Goal: Navigation & Orientation: Understand site structure

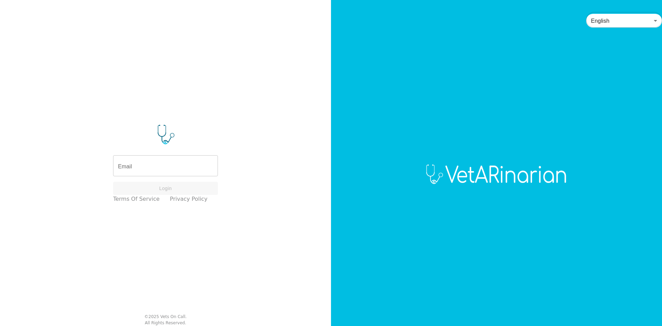
click at [157, 168] on input "Email" at bounding box center [165, 166] width 105 height 19
click at [131, 167] on input "Email" at bounding box center [165, 166] width 105 height 19
type input "[PERSON_NAME][EMAIL_ADDRESS][DOMAIN_NAME]"
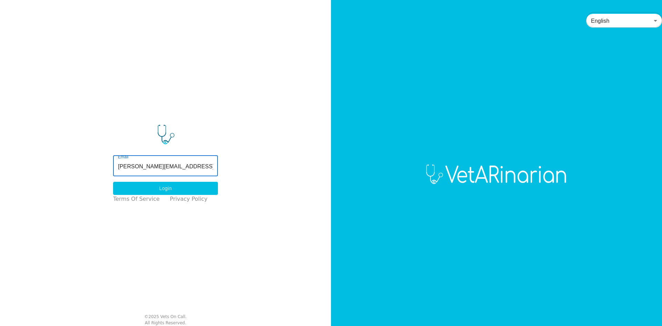
click at [167, 190] on button "Login" at bounding box center [165, 188] width 105 height 13
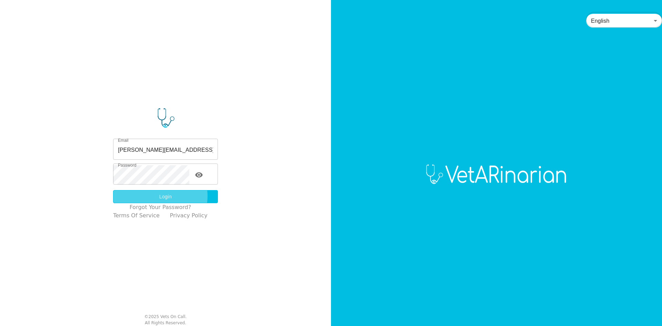
click at [165, 196] on button "Login" at bounding box center [165, 196] width 105 height 13
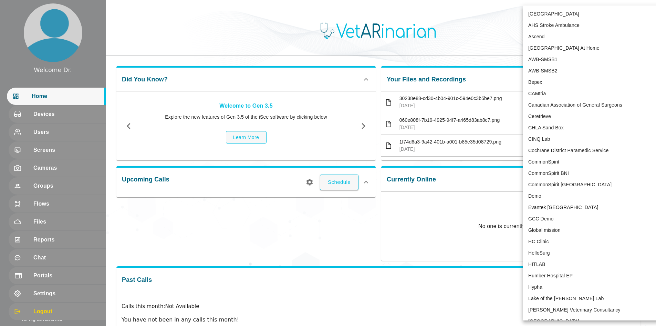
click at [587, 20] on body "Welcome Dr. Home Devices Users Screens Cameras Groups Flows Files Reports Chat …" at bounding box center [328, 178] width 656 height 357
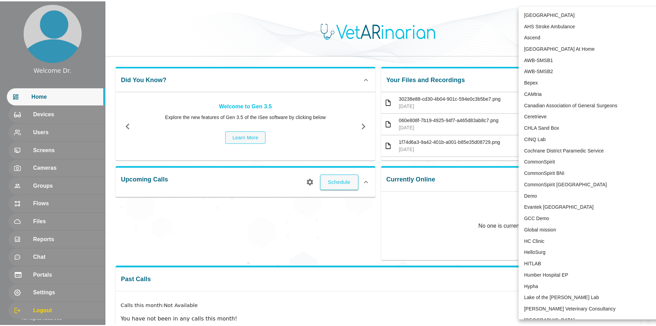
scroll to position [1261, 0]
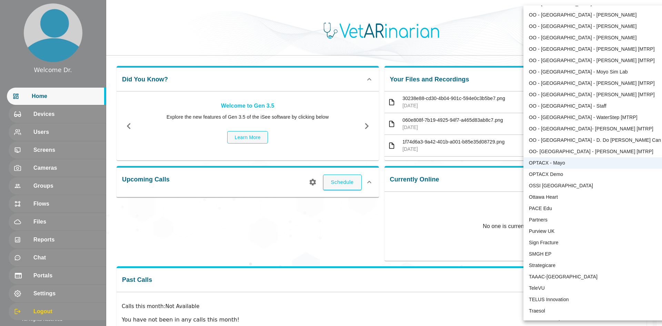
click at [125, 34] on div at bounding box center [331, 163] width 662 height 326
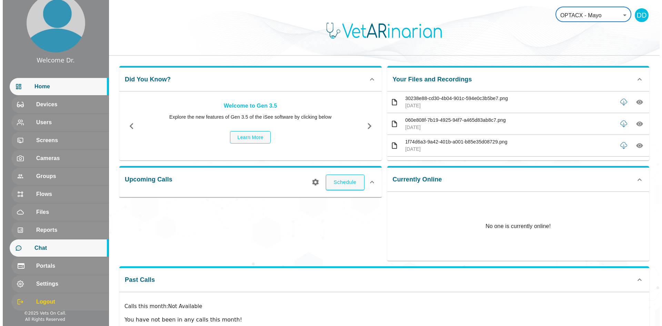
scroll to position [15, 0]
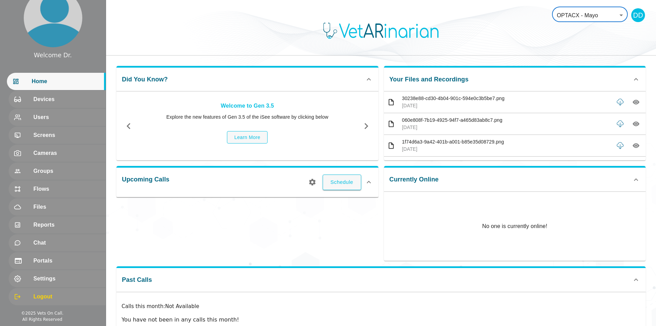
click at [591, 15] on body "Welcome Dr. Home Devices Users Screens Cameras Groups Flows Files Reports Chat …" at bounding box center [328, 178] width 656 height 357
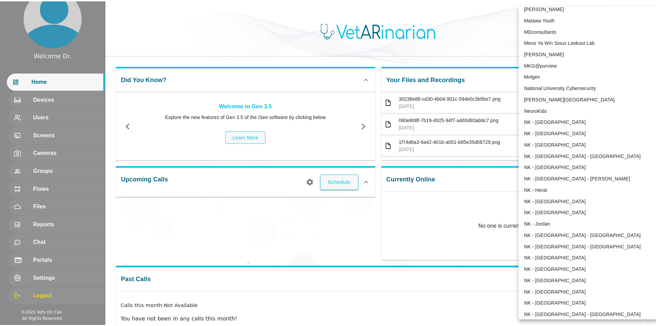
scroll to position [340, 0]
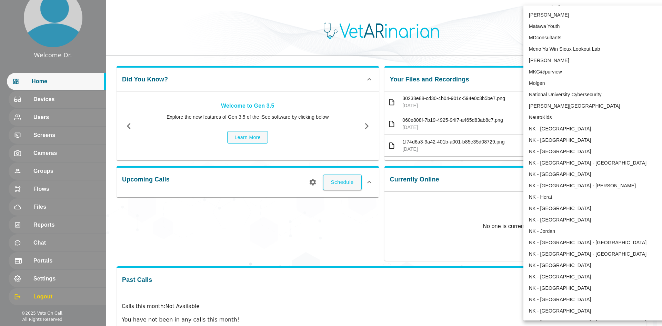
click at [553, 105] on li "[PERSON_NAME][GEOGRAPHIC_DATA]" at bounding box center [594, 105] width 143 height 11
type input "94"
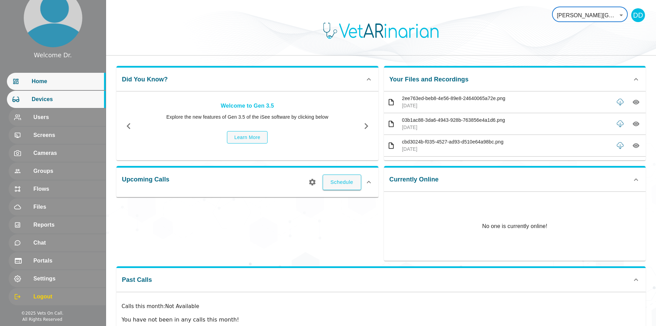
click at [45, 99] on span "Devices" at bounding box center [66, 99] width 69 height 8
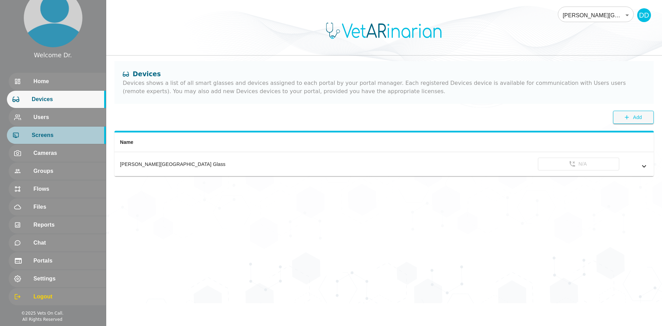
click at [42, 134] on span "Screens" at bounding box center [66, 135] width 69 height 8
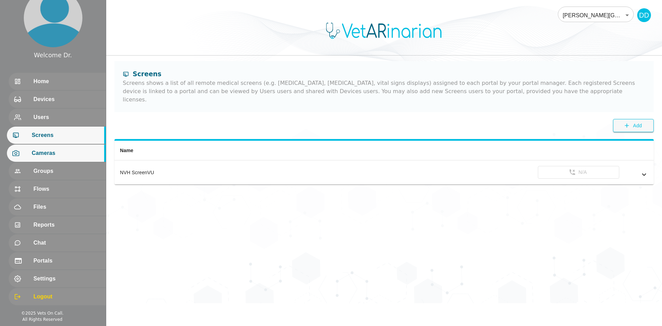
click at [49, 157] on span "Cameras" at bounding box center [66, 153] width 69 height 8
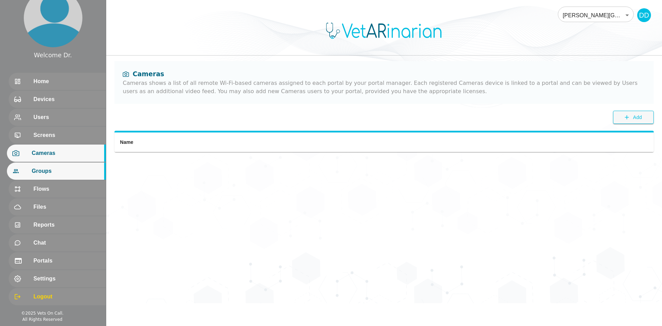
click at [45, 169] on span "Groups" at bounding box center [66, 171] width 69 height 8
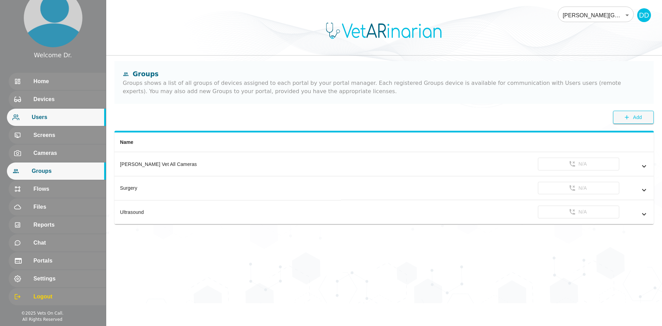
click at [49, 118] on span "Users" at bounding box center [66, 117] width 69 height 8
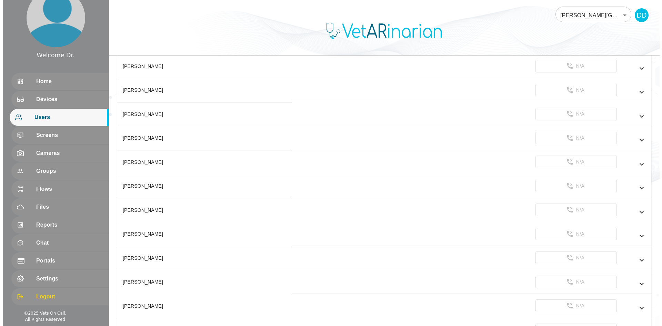
scroll to position [276, 0]
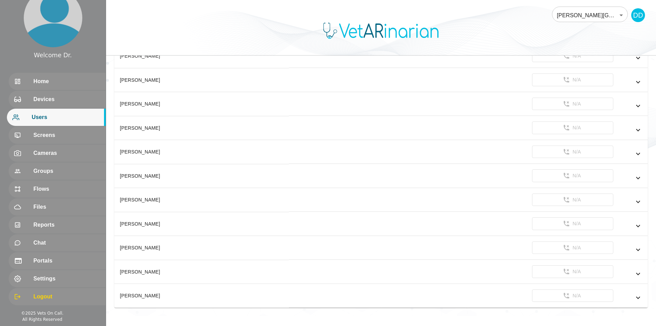
click at [586, 14] on body "Welcome Dr. Home Devices Users Screens Cameras Groups Flows Files Reports Chat …" at bounding box center [328, 19] width 656 height 591
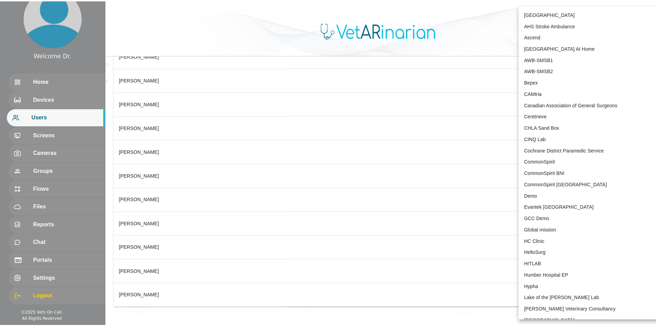
scroll to position [283, 0]
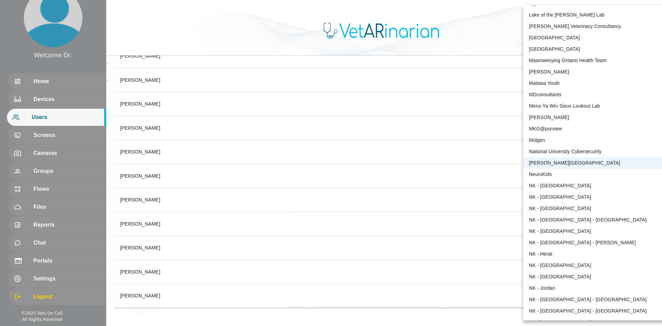
click at [562, 163] on li "[PERSON_NAME][GEOGRAPHIC_DATA]" at bounding box center [594, 162] width 143 height 11
